Goal: Communication & Community: Participate in discussion

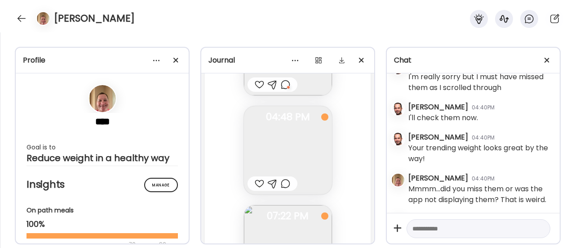
scroll to position [61832, 0]
click at [289, 138] on img at bounding box center [288, 152] width 88 height 88
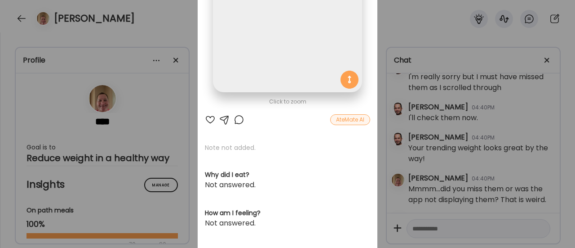
scroll to position [0, 0]
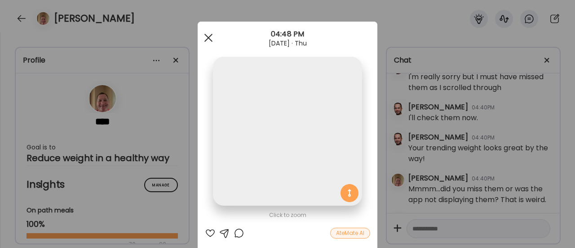
click at [205, 34] on div at bounding box center [209, 38] width 18 height 18
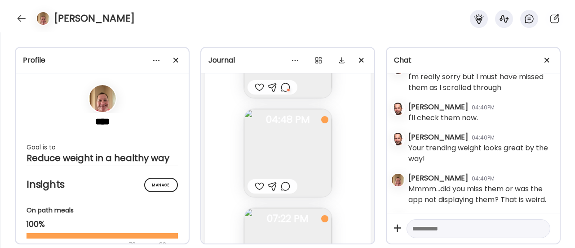
scroll to position [61841, 0]
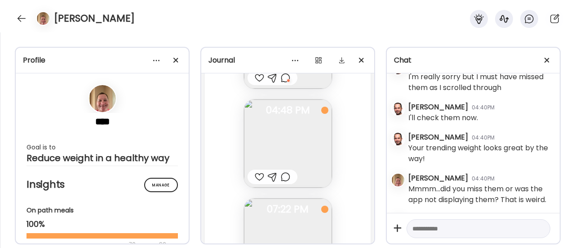
click at [258, 176] on div at bounding box center [259, 176] width 9 height 11
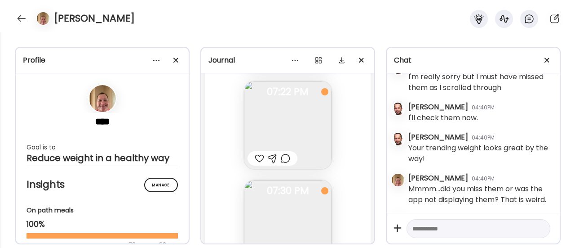
scroll to position [61957, 0]
click at [281, 161] on div at bounding box center [285, 159] width 9 height 11
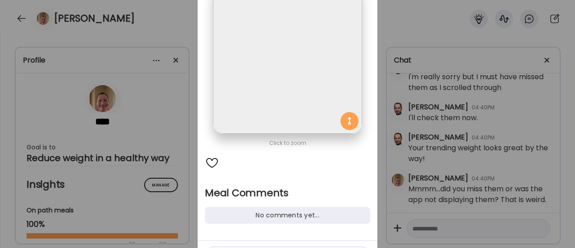
scroll to position [93, 0]
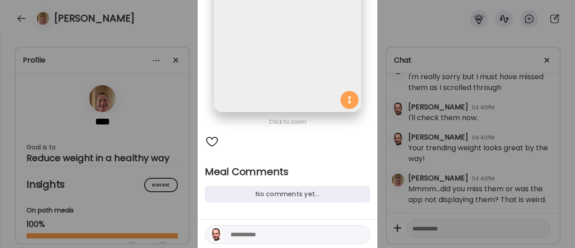
click at [251, 235] on textarea at bounding box center [291, 234] width 121 height 11
type textarea "**********"
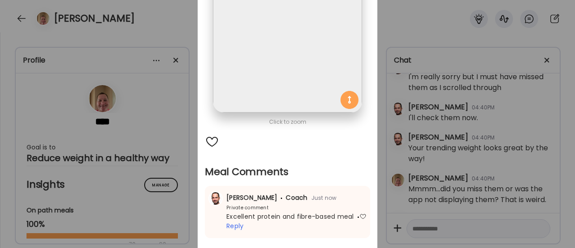
click at [150, 146] on div "Ate Coach Dashboard Wahoo! It’s official Take a moment to set up your Coach Pro…" at bounding box center [287, 124] width 575 height 248
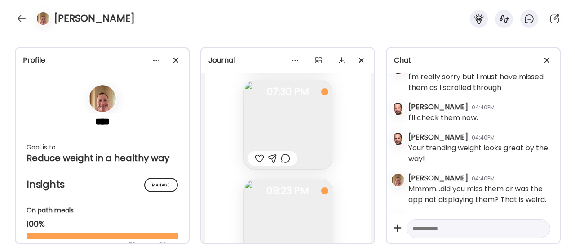
scroll to position [62060, 0]
click at [255, 157] on div at bounding box center [259, 155] width 9 height 11
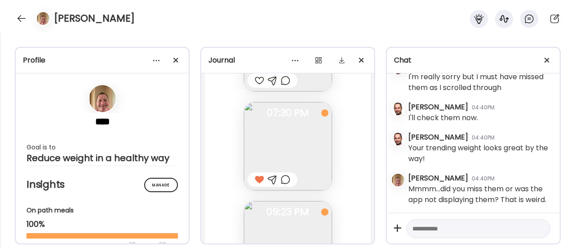
scroll to position [62045, 0]
click at [281, 172] on div at bounding box center [285, 170] width 9 height 11
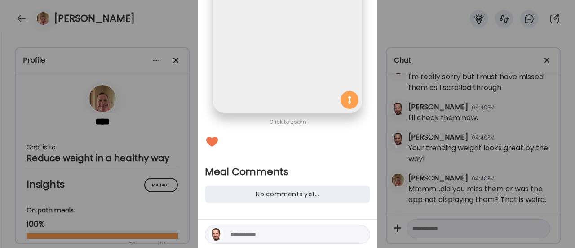
click at [238, 237] on textarea at bounding box center [291, 234] width 121 height 11
type textarea "**********"
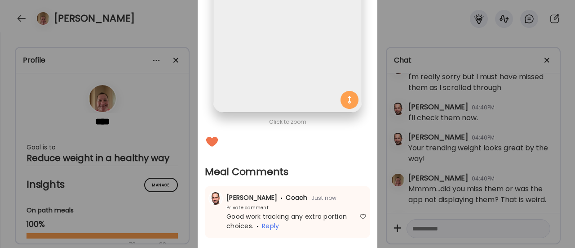
click at [190, 222] on div "Ate Coach Dashboard Wahoo! It’s official Take a moment to set up your Coach Pro…" at bounding box center [287, 124] width 575 height 248
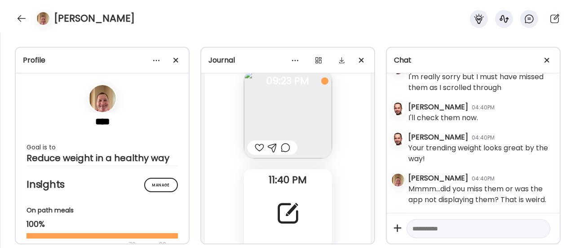
scroll to position [62173, 0]
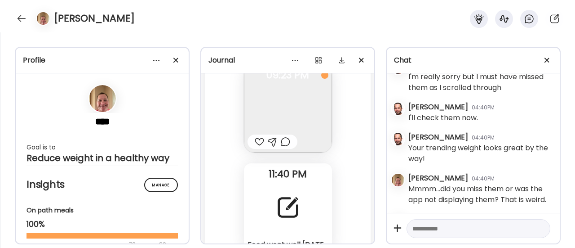
click at [255, 143] on div at bounding box center [259, 141] width 9 height 11
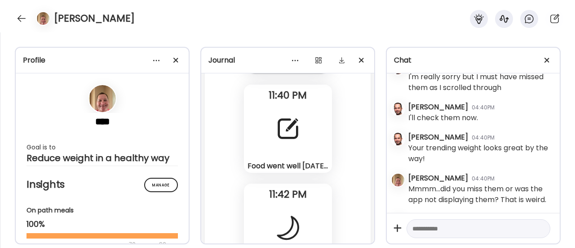
scroll to position [62254, 0]
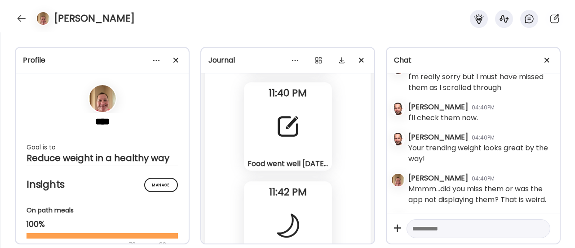
click at [277, 144] on div "Food went well [DATE]. [DATE] I plan to have 1 meal with a protein snack for a …" at bounding box center [288, 126] width 88 height 88
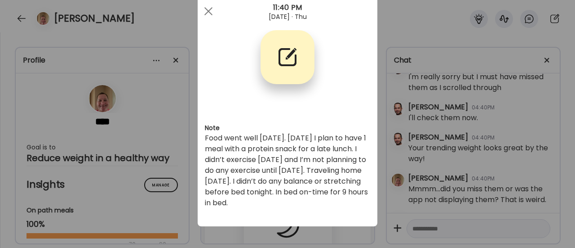
scroll to position [26, 0]
click at [171, 182] on div "Ate Coach Dashboard Wahoo! It’s official Take a moment to set up your Coach Pro…" at bounding box center [287, 124] width 575 height 248
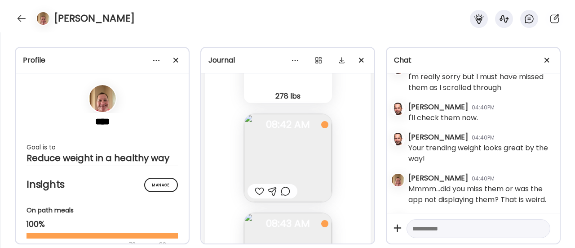
scroll to position [62621, 0]
click at [279, 152] on img at bounding box center [288, 157] width 88 height 88
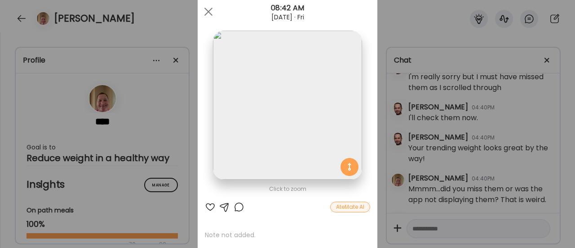
click at [234, 207] on div at bounding box center [239, 206] width 11 height 11
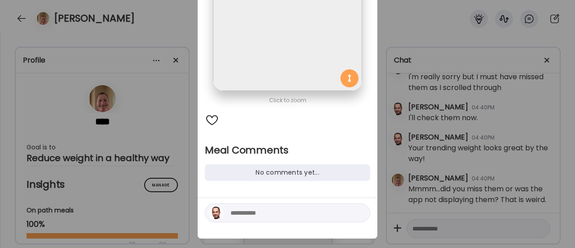
scroll to position [116, 0]
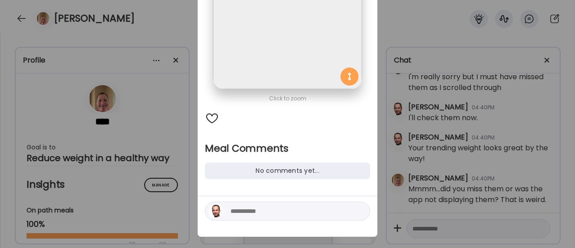
click at [273, 213] on textarea at bounding box center [291, 210] width 121 height 11
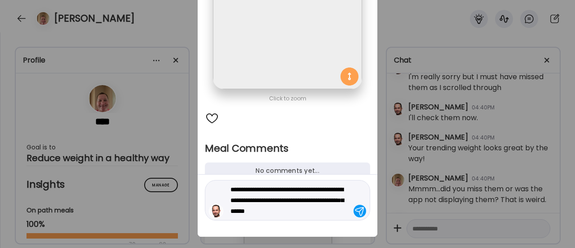
type textarea "**********"
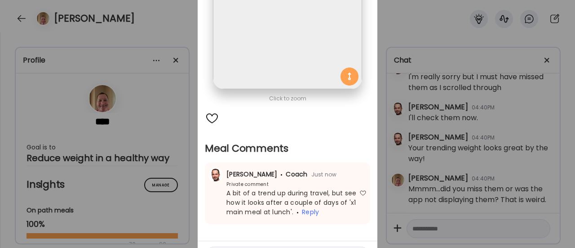
click at [171, 178] on div "Ate Coach Dashboard Wahoo! It’s official Take a moment to set up your Coach Pro…" at bounding box center [287, 124] width 575 height 248
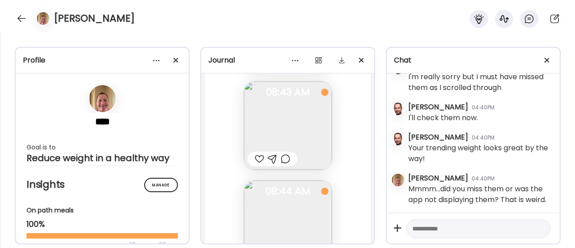
scroll to position [62752, 0]
click at [281, 157] on div at bounding box center [285, 157] width 9 height 11
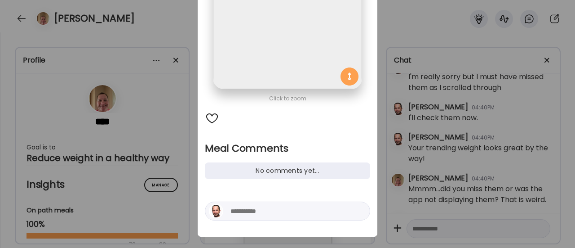
click at [234, 208] on textarea at bounding box center [291, 210] width 121 height 11
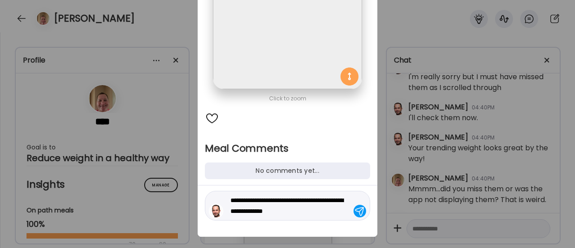
click at [318, 195] on textarea "**********" at bounding box center [291, 206] width 121 height 22
type textarea "**********"
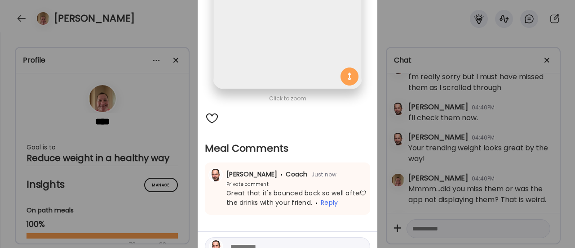
click at [160, 207] on div "Ate Coach Dashboard Wahoo! It’s official Take a moment to set up your Coach Pro…" at bounding box center [287, 124] width 575 height 248
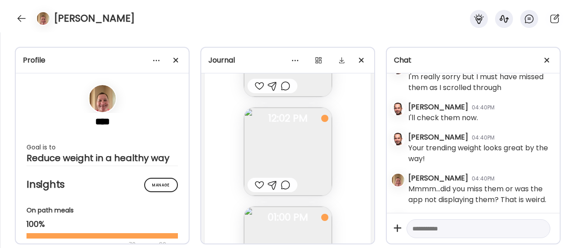
scroll to position [63023, 0]
click at [258, 84] on div at bounding box center [259, 85] width 9 height 11
click at [255, 184] on div at bounding box center [259, 183] width 9 height 11
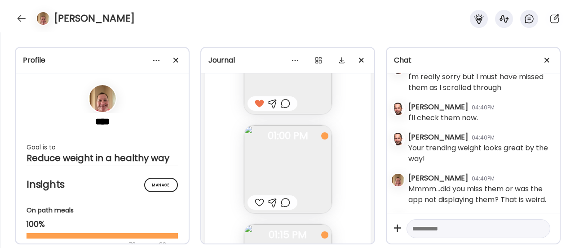
scroll to position [63104, 0]
click at [273, 164] on img at bounding box center [288, 168] width 88 height 88
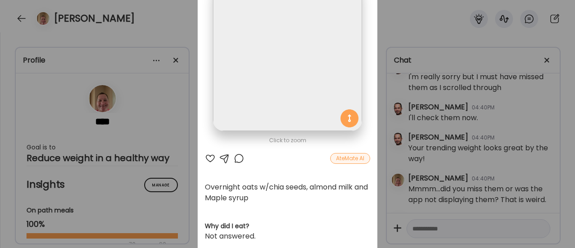
scroll to position [74, 0]
click at [157, 209] on div "Ate Coach Dashboard Wahoo! It’s official Take a moment to set up your Coach Pro…" at bounding box center [287, 124] width 575 height 248
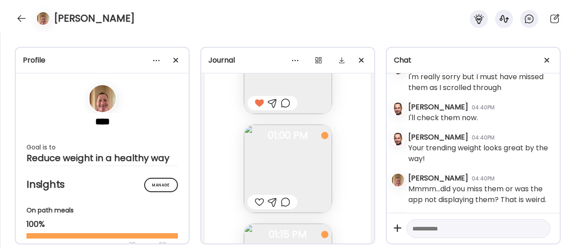
scroll to position [63106, 0]
click at [283, 201] on div at bounding box center [285, 200] width 9 height 11
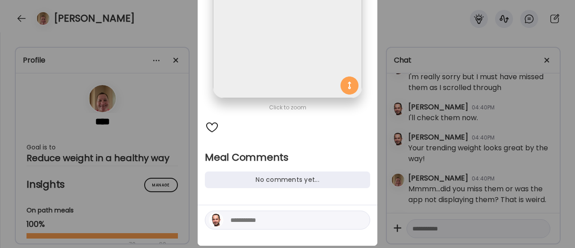
scroll to position [113, 0]
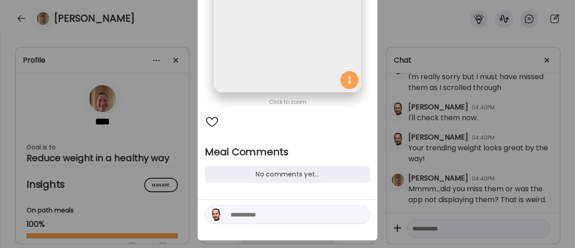
click at [244, 214] on textarea at bounding box center [291, 214] width 121 height 11
type textarea "**********"
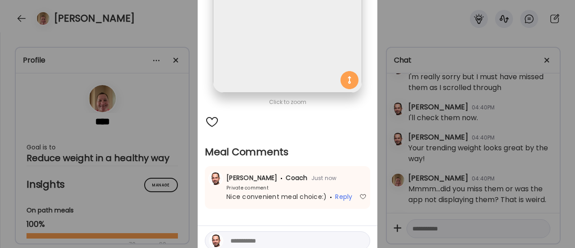
click at [174, 205] on div "Ate Coach Dashboard Wahoo! It’s official Take a moment to set up your Coach Pro…" at bounding box center [287, 124] width 575 height 248
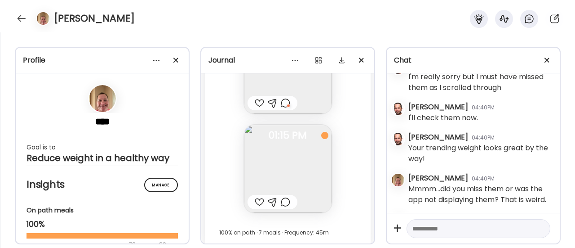
scroll to position [63211, 0]
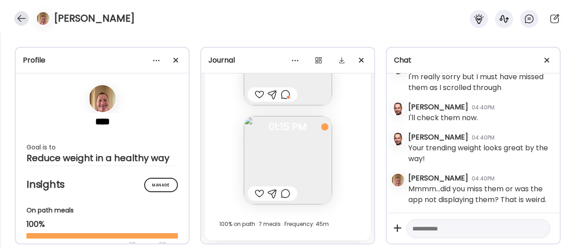
click at [21, 22] on div at bounding box center [21, 18] width 14 height 14
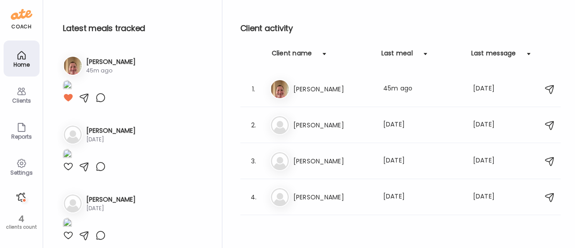
click at [22, 195] on div at bounding box center [21, 197] width 14 height 14
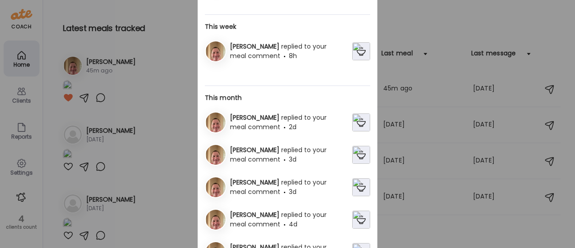
scroll to position [0, 0]
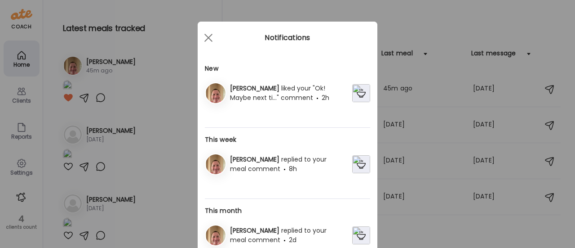
click at [270, 166] on div "[PERSON_NAME] replied to your meal comment 8h" at bounding box center [290, 164] width 126 height 19
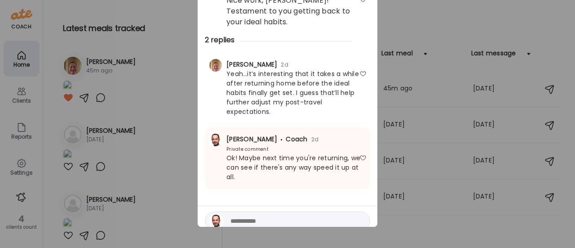
scroll to position [84, 0]
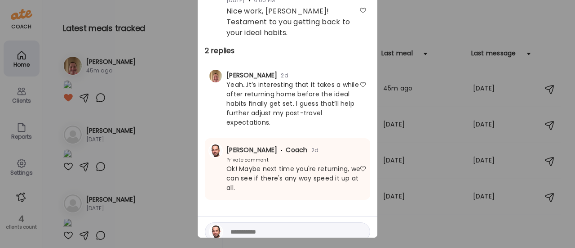
click at [175, 157] on div "Ate Coach Dashboard Wahoo! It’s official Take a moment to set up your Coach Pro…" at bounding box center [287, 124] width 575 height 248
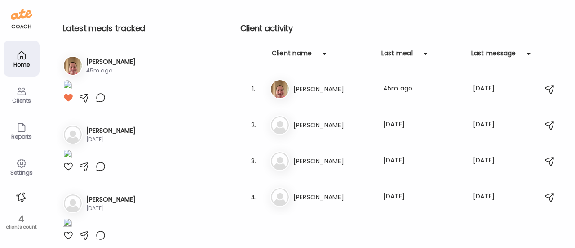
click at [22, 195] on div at bounding box center [21, 197] width 14 height 14
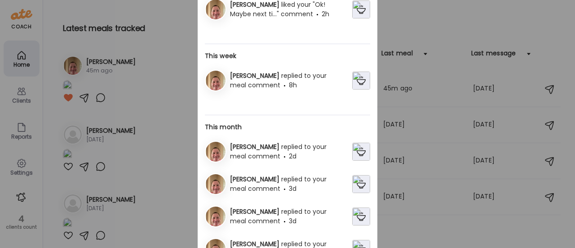
scroll to position [0, 0]
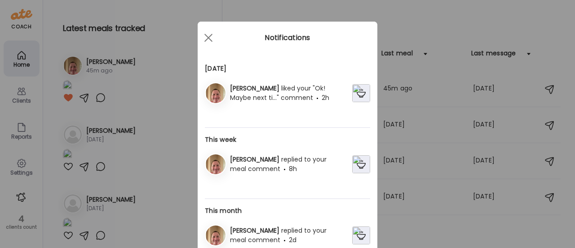
click at [265, 99] on div "[PERSON_NAME] liked your "Ok! Maybe next ti..." comment 2h" at bounding box center [290, 93] width 126 height 19
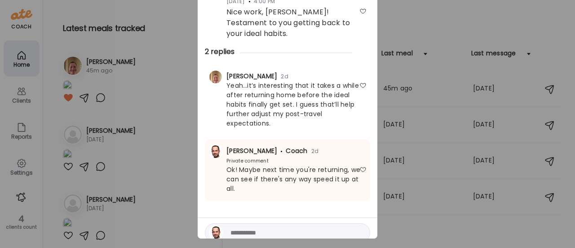
scroll to position [94, 0]
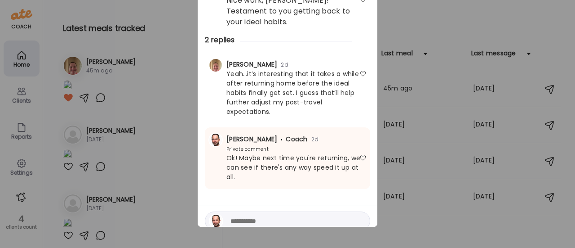
click at [162, 164] on div "Ate Coach Dashboard Wahoo! It’s official Take a moment to set up your Coach Pro…" at bounding box center [287, 124] width 575 height 248
